Goal: Task Accomplishment & Management: Manage account settings

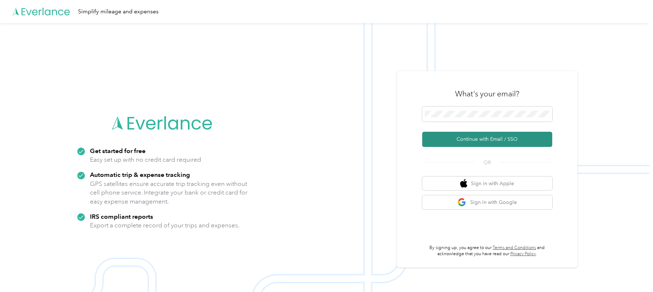
click at [442, 137] on button "Continue with Email / SSO" at bounding box center [488, 139] width 130 height 15
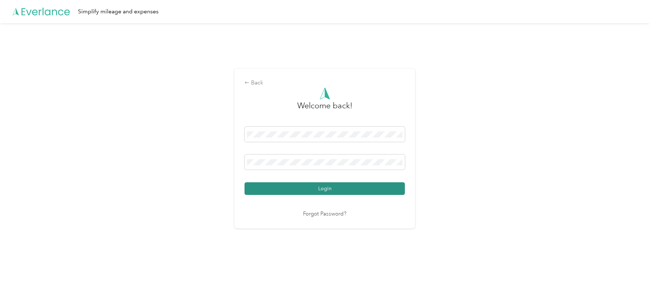
click at [305, 190] on button "Login" at bounding box center [325, 189] width 160 height 13
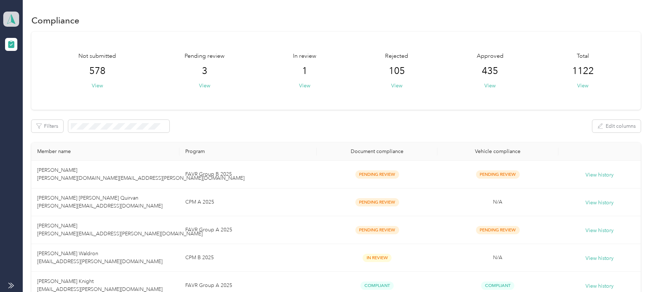
click at [12, 22] on polygon at bounding box center [13, 18] width 4 height 9
click at [30, 77] on div "Log out" at bounding box center [24, 74] width 28 height 8
